Goal: Task Accomplishment & Management: Manage account settings

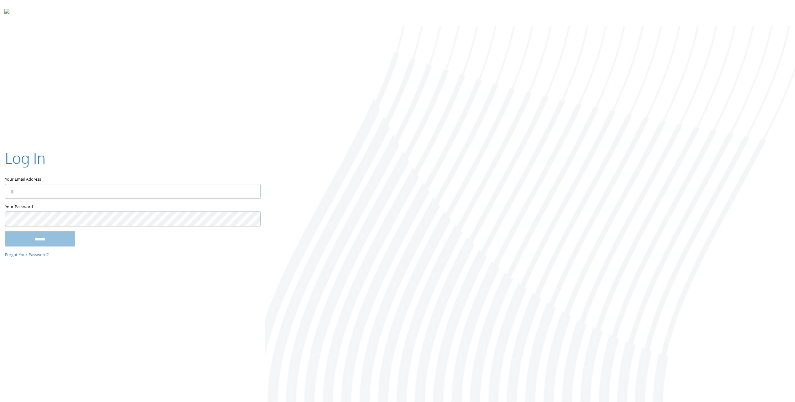
type input "**********"
click at [56, 241] on input "******" at bounding box center [40, 238] width 70 height 15
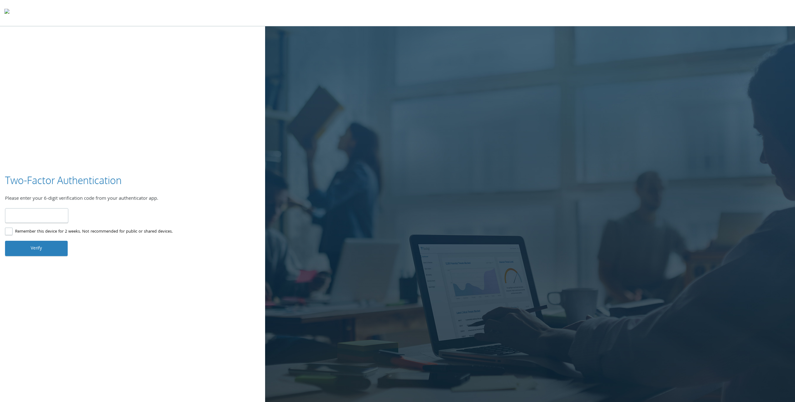
click at [32, 214] on input "number" at bounding box center [36, 215] width 63 height 15
type input "******"
